Goal: Task Accomplishment & Management: Manage account settings

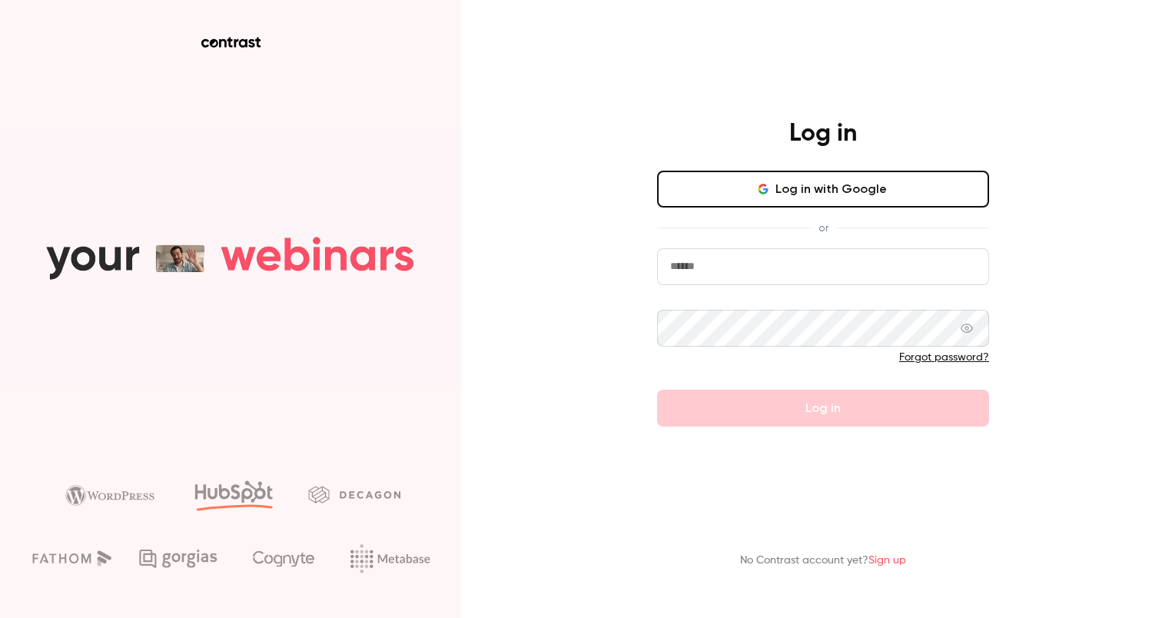
click at [834, 194] on button "Log in with Google" at bounding box center [823, 189] width 332 height 37
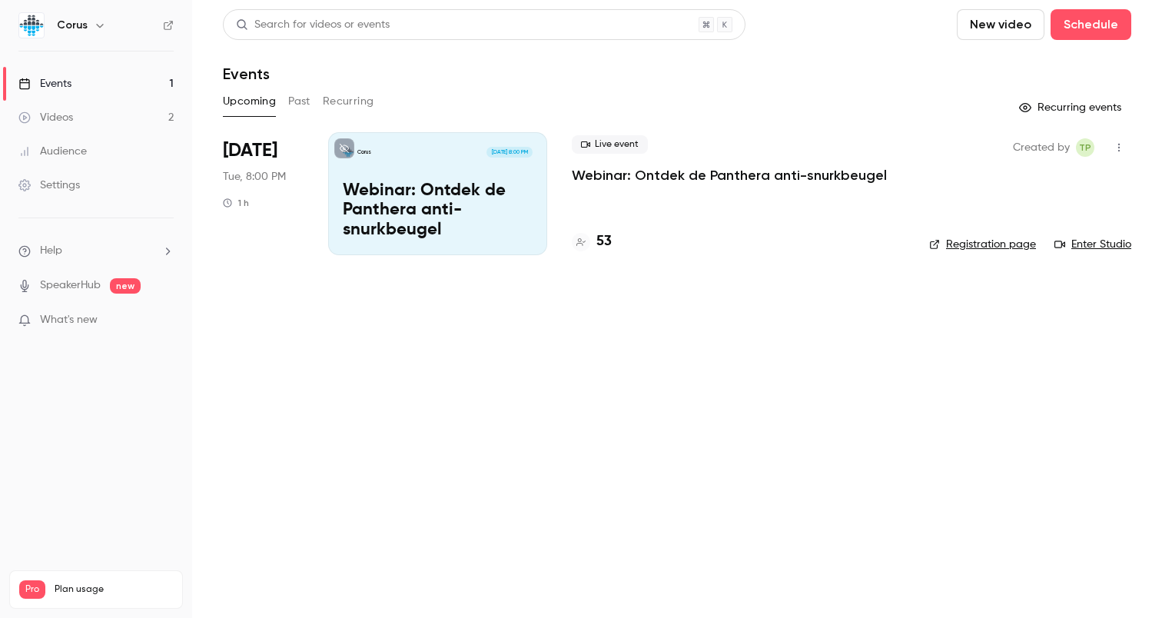
click at [88, 23] on div "Corus" at bounding box center [104, 25] width 94 height 18
click at [98, 24] on icon "button" at bounding box center [100, 25] width 12 height 12
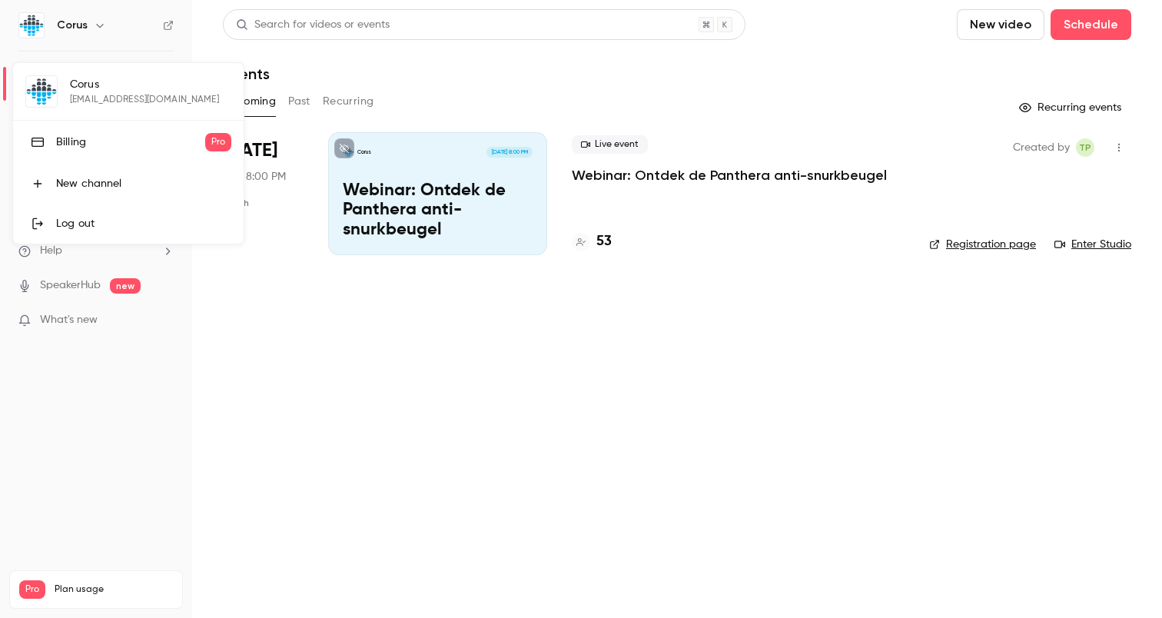
click at [67, 73] on div "[PERSON_NAME] [PERSON_NAME][EMAIL_ADDRESS][DOMAIN_NAME] Billing Pro New channel…" at bounding box center [128, 153] width 230 height 181
click at [81, 81] on div "Corus dante@socialbrothers.nl Billing Pro New channel Log out" at bounding box center [128, 153] width 230 height 181
click at [282, 438] on div at bounding box center [581, 309] width 1162 height 618
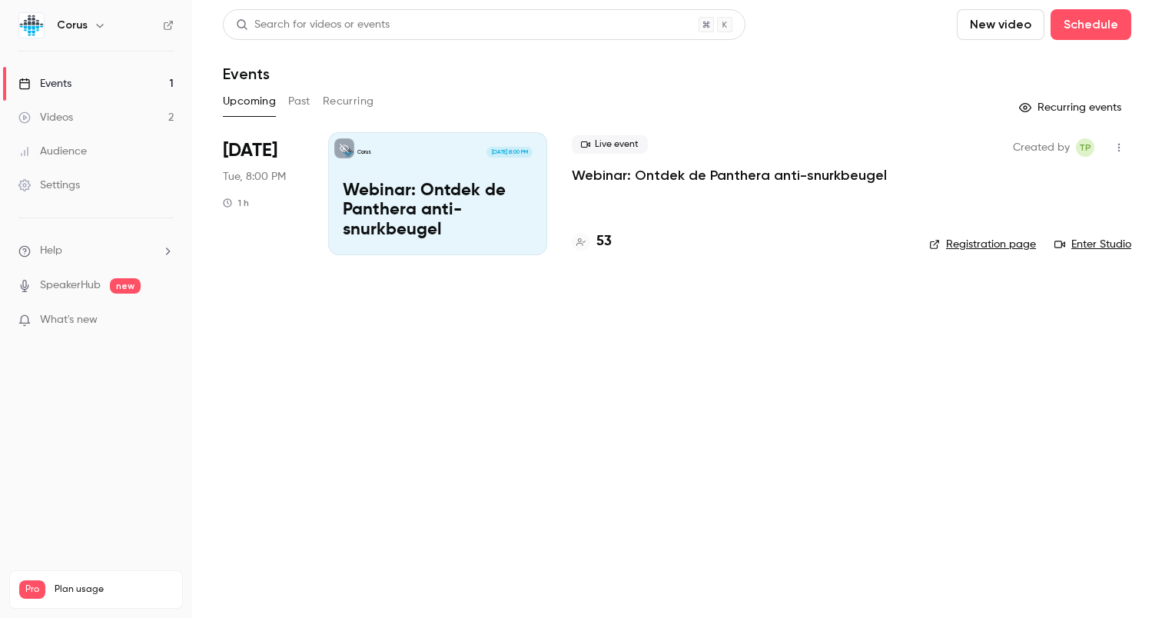
click at [69, 181] on div "Settings" at bounding box center [48, 184] width 61 height 15
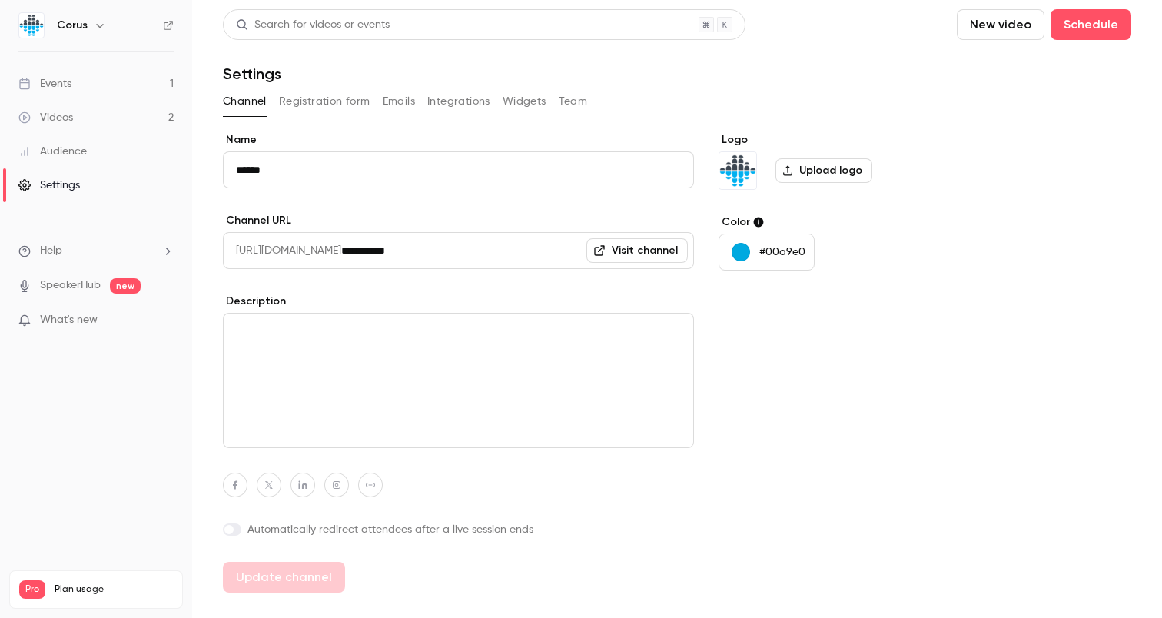
click at [464, 101] on button "Integrations" at bounding box center [458, 101] width 63 height 25
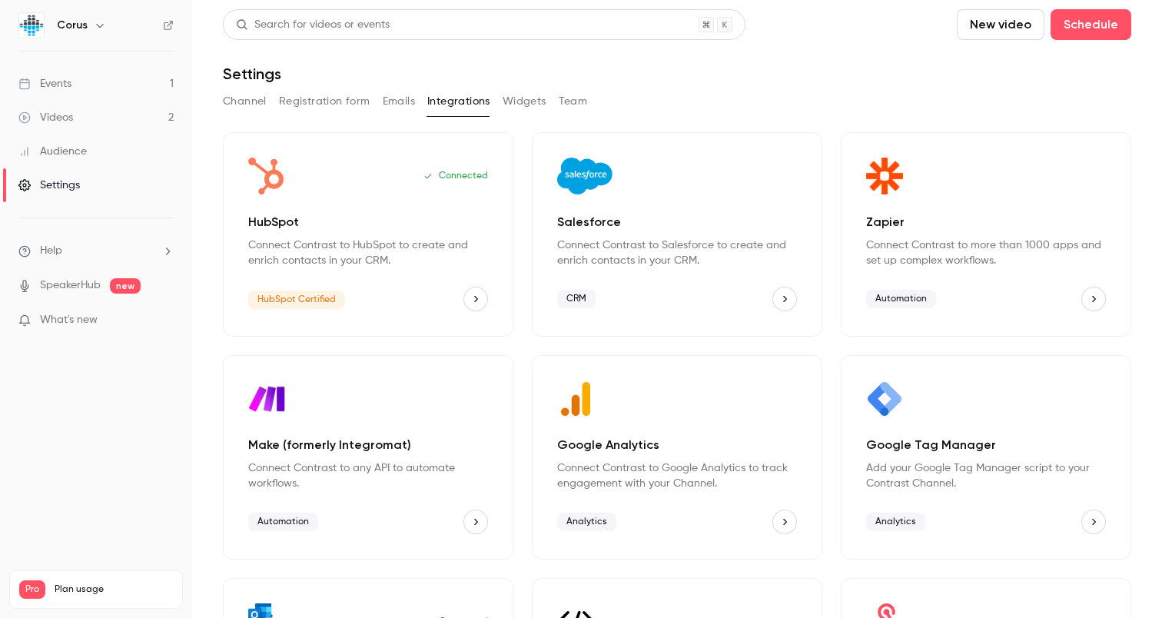
click at [562, 100] on button "Team" at bounding box center [573, 101] width 29 height 25
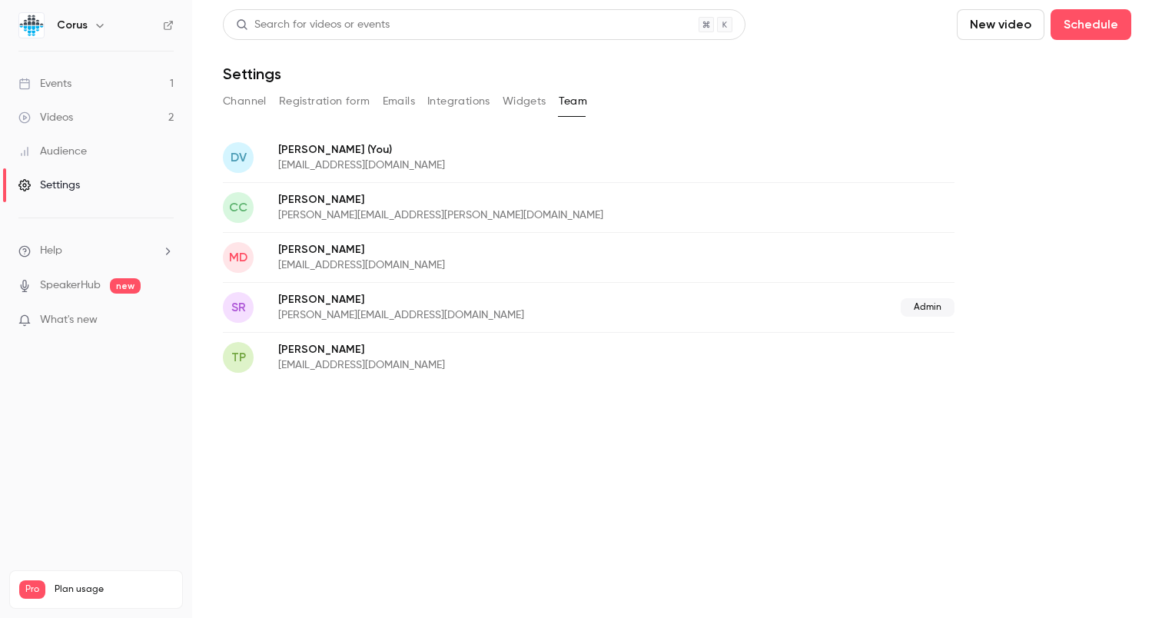
click at [370, 255] on p "Martijn Den Uijl" at bounding box center [489, 249] width 422 height 15
click at [372, 141] on p "Dante van der heijden (You)" at bounding box center [489, 149] width 422 height 16
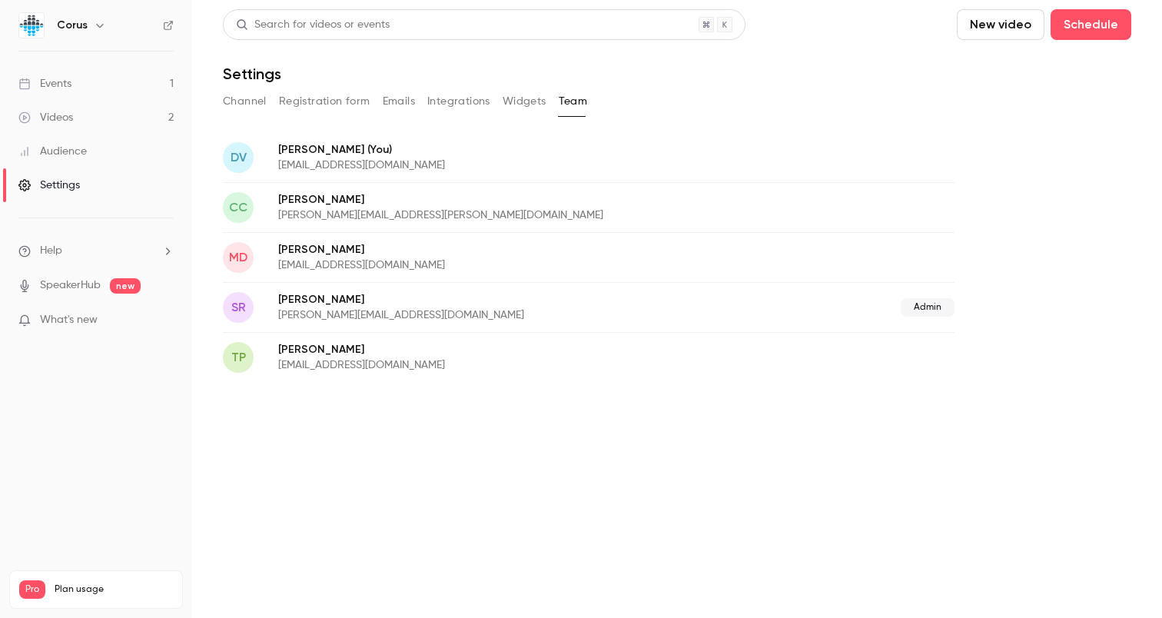
click at [409, 170] on p "dante@socialbrothers.nl" at bounding box center [489, 164] width 422 height 15
drag, startPoint x: 410, startPoint y: 164, endPoint x: 267, endPoint y: 163, distance: 142.9
click at [267, 163] on div "DV Dante van der heijden (You) dante@socialbrothers.nl" at bounding box center [588, 157] width 731 height 50
click at [63, 26] on h6 "Corus" at bounding box center [72, 25] width 31 height 15
click at [82, 26] on h6 "Corus" at bounding box center [72, 25] width 31 height 15
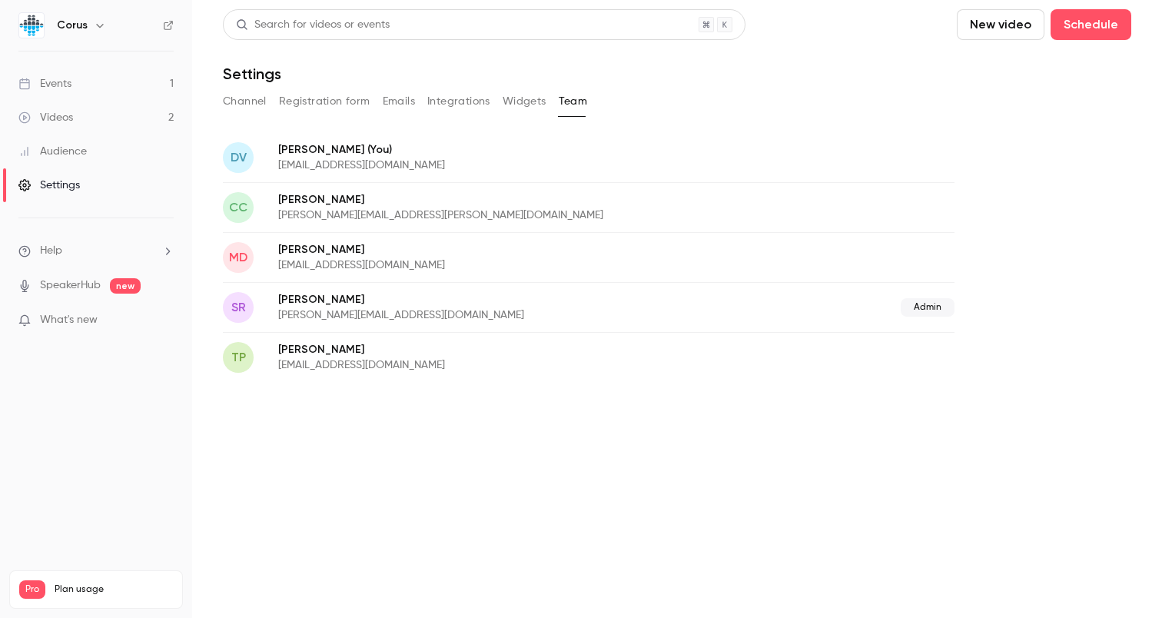
click at [94, 14] on div "Corus" at bounding box center [95, 25] width 155 height 26
click at [94, 21] on icon "button" at bounding box center [100, 25] width 12 height 12
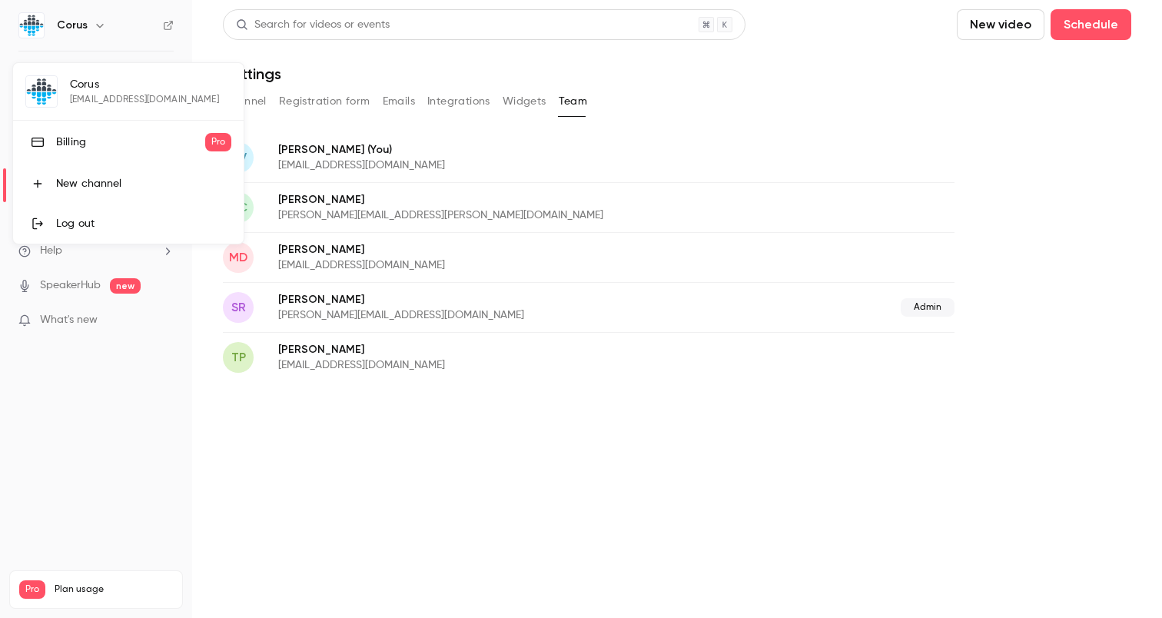
click at [56, 141] on div "Billing" at bounding box center [130, 141] width 149 height 15
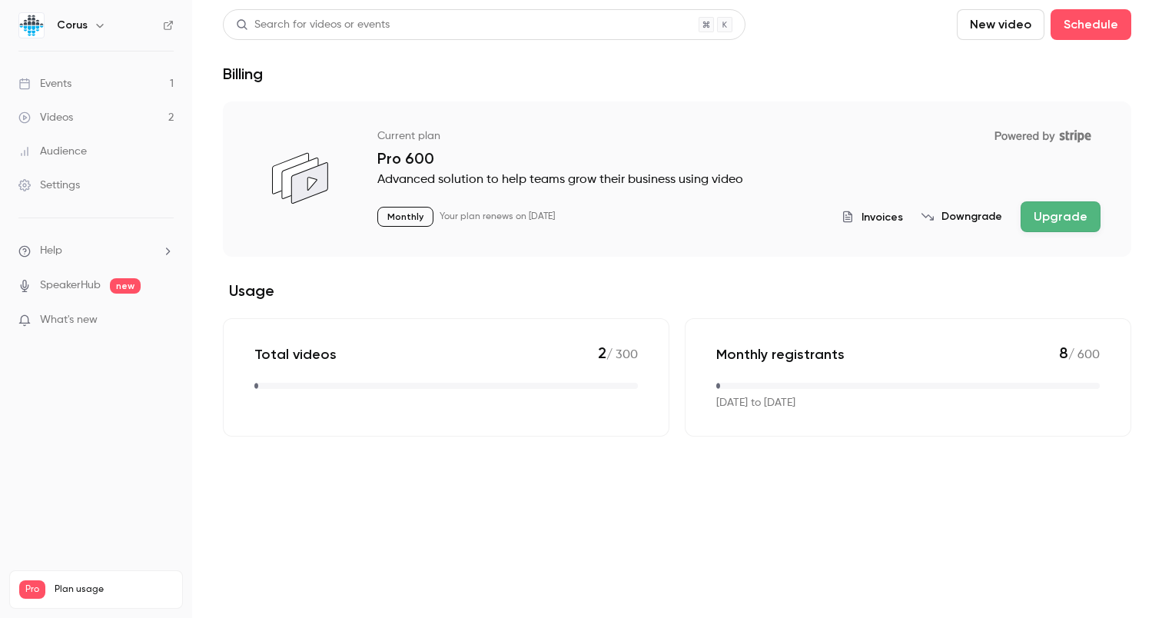
click at [80, 28] on h6 "Corus" at bounding box center [72, 25] width 31 height 15
click at [98, 29] on icon "button" at bounding box center [100, 25] width 12 height 12
